Goal: Task Accomplishment & Management: Complete application form

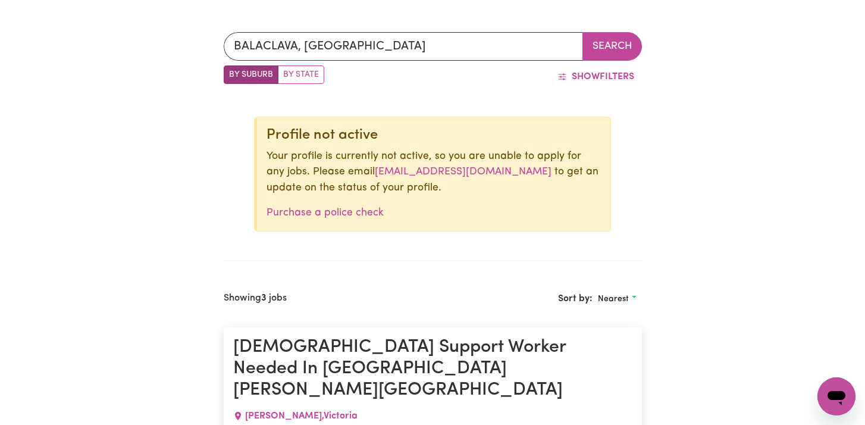
scroll to position [384, 0]
click at [629, 40] on button "Search" at bounding box center [613, 47] width 60 height 29
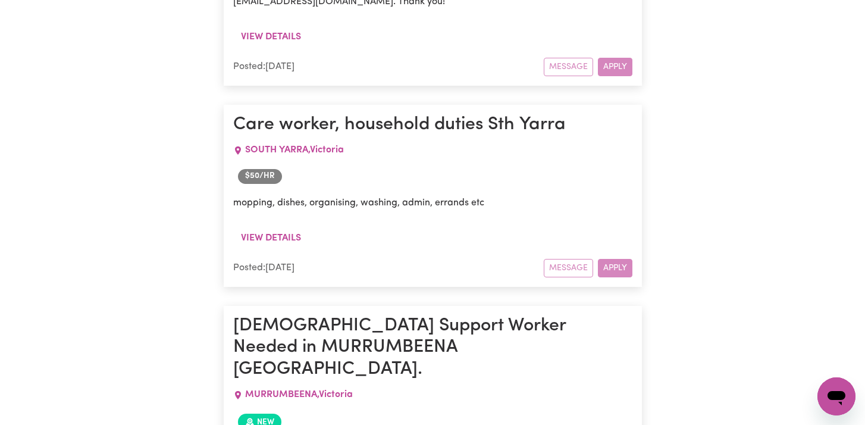
scroll to position [998, 0]
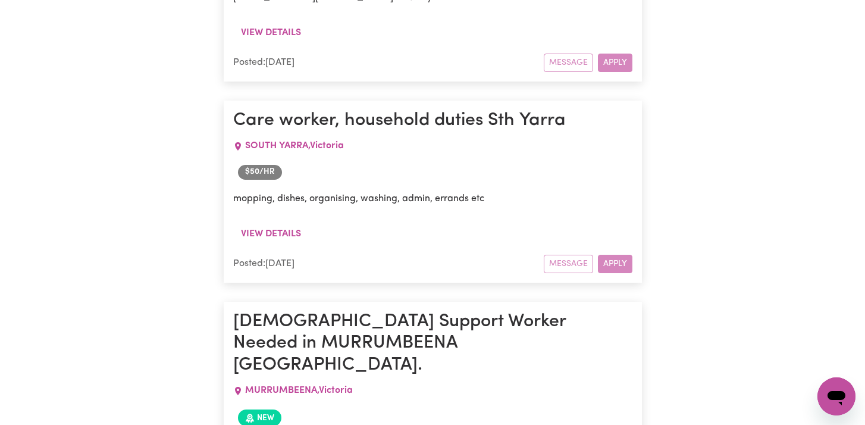
click at [617, 255] on div "Message Apply" at bounding box center [588, 264] width 89 height 18
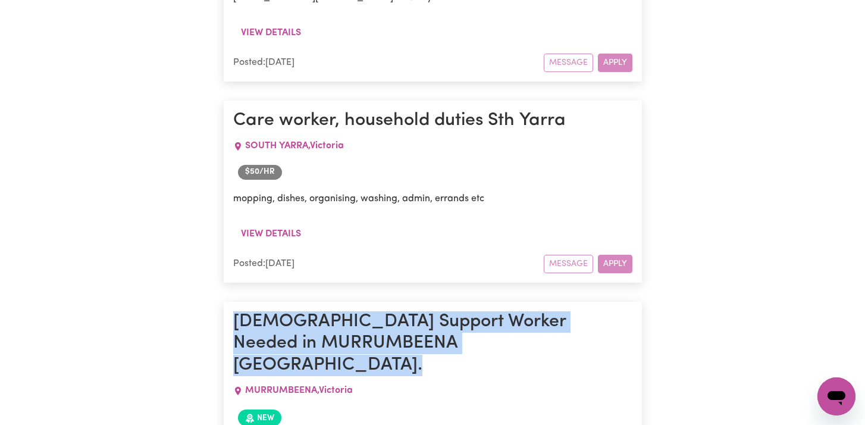
click at [617, 255] on div "Message Apply" at bounding box center [588, 264] width 89 height 18
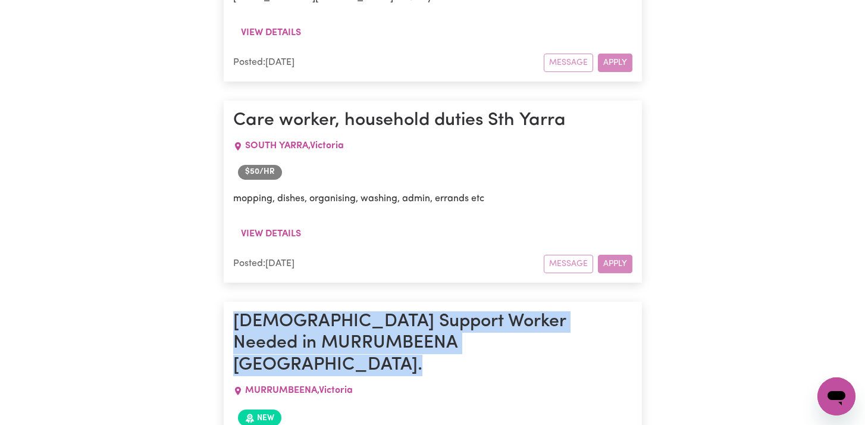
click at [617, 255] on div "Message Apply" at bounding box center [588, 264] width 89 height 18
click at [377, 223] on div "View details" at bounding box center [432, 239] width 399 height 32
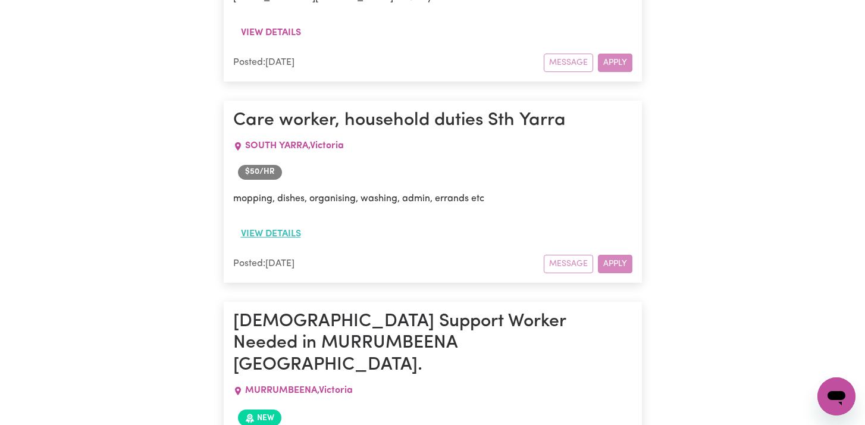
click at [277, 223] on button "View details" at bounding box center [271, 234] width 76 height 23
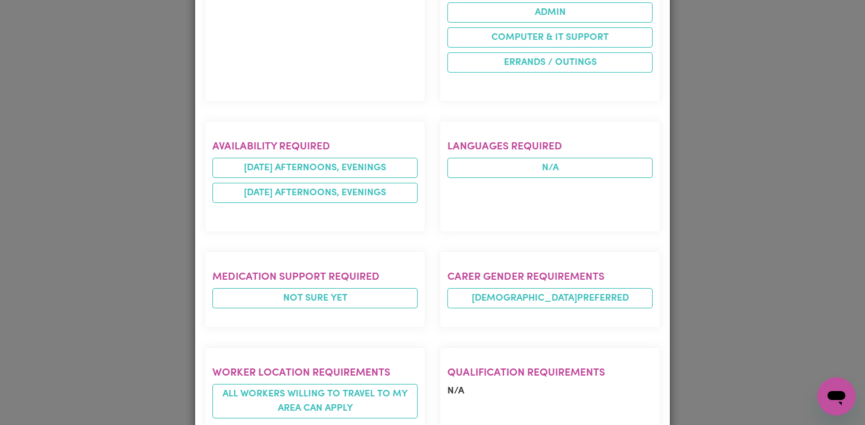
scroll to position [0, 0]
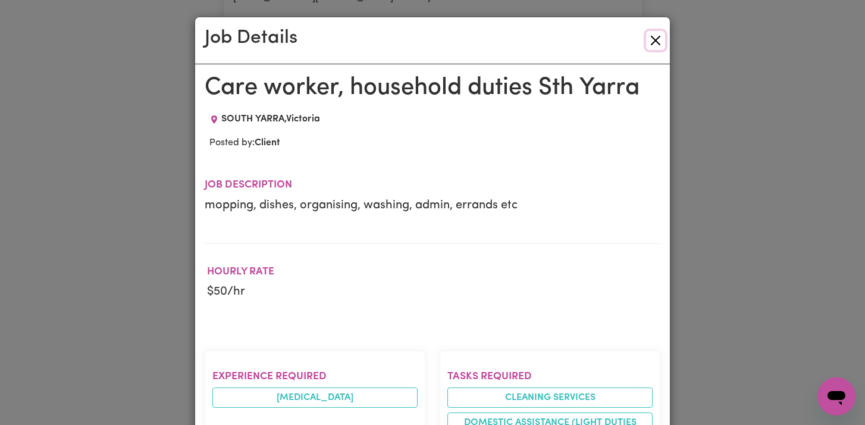
click at [659, 39] on button "Close" at bounding box center [655, 40] width 19 height 19
